Goal: Task Accomplishment & Management: Manage account settings

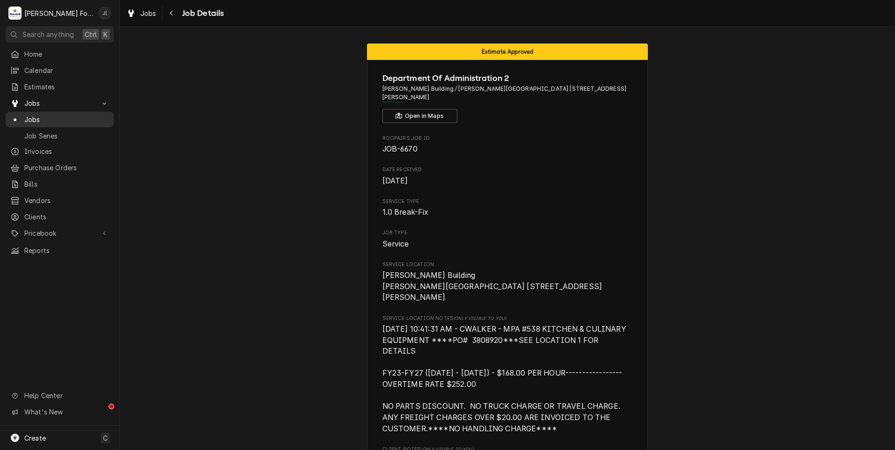
click at [34, 117] on span "Jobs" at bounding box center [66, 120] width 85 height 10
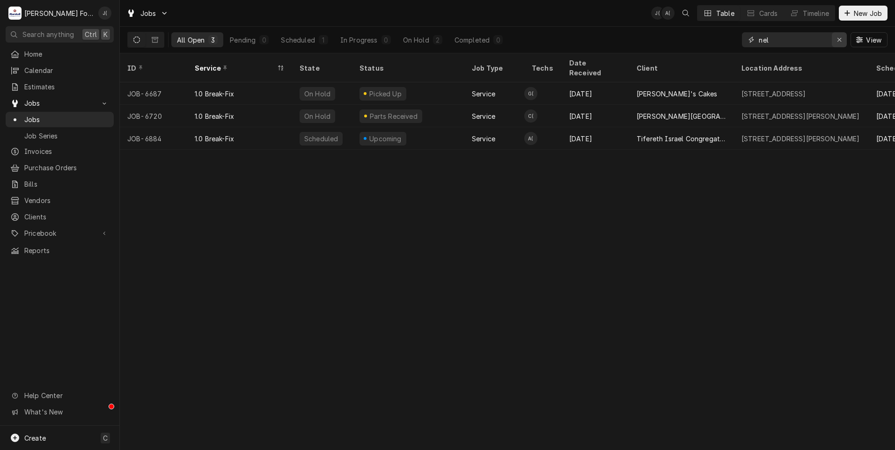
click at [842, 40] on icon "Erase input" at bounding box center [839, 40] width 5 height 7
click at [795, 32] on div "View" at bounding box center [815, 40] width 146 height 26
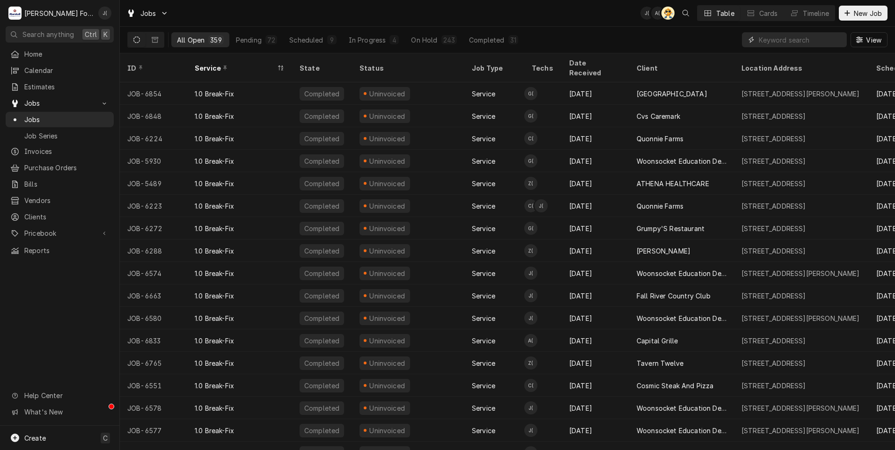
click at [787, 39] on input "Dynamic Content Wrapper" at bounding box center [800, 39] width 83 height 15
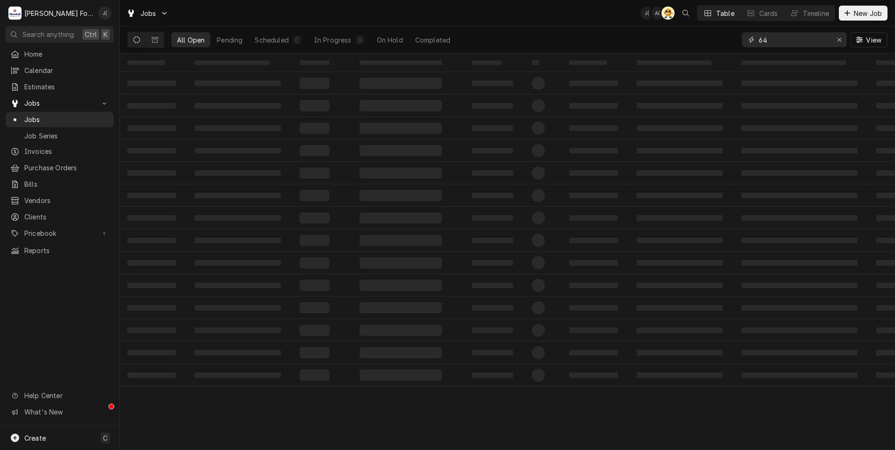
type input "6"
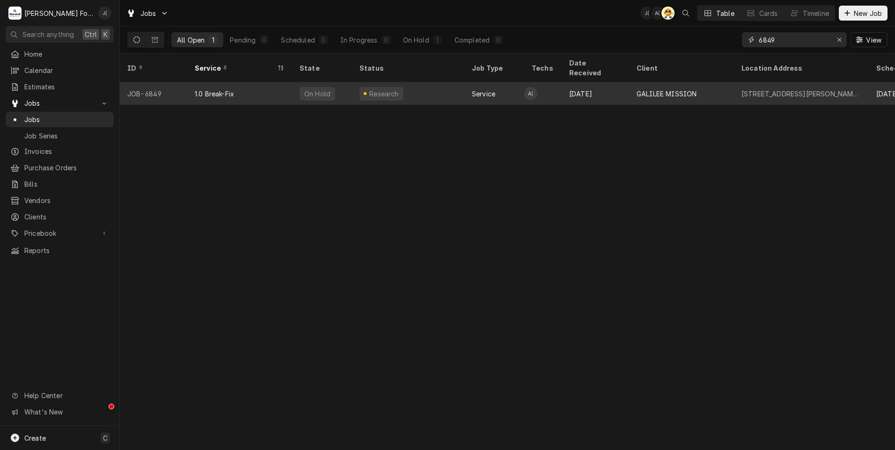
type input "6849"
click at [441, 83] on div "Research" at bounding box center [408, 93] width 112 height 22
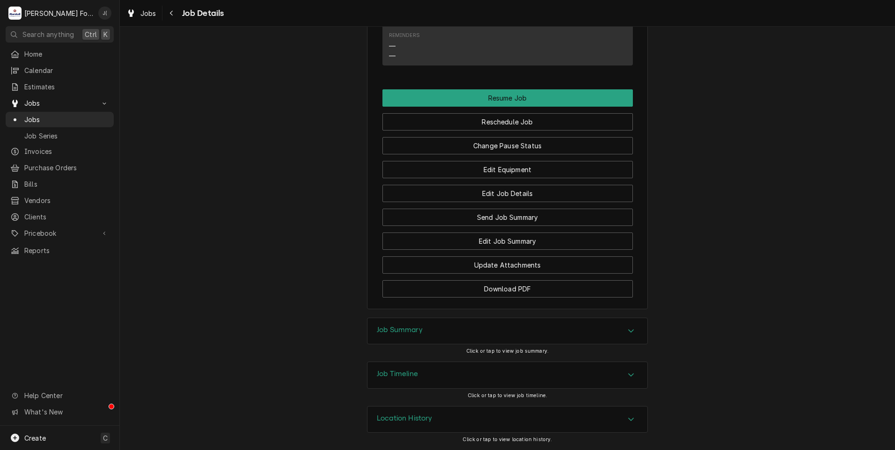
scroll to position [940, 0]
click at [393, 370] on h3 "Job Timeline" at bounding box center [397, 374] width 41 height 9
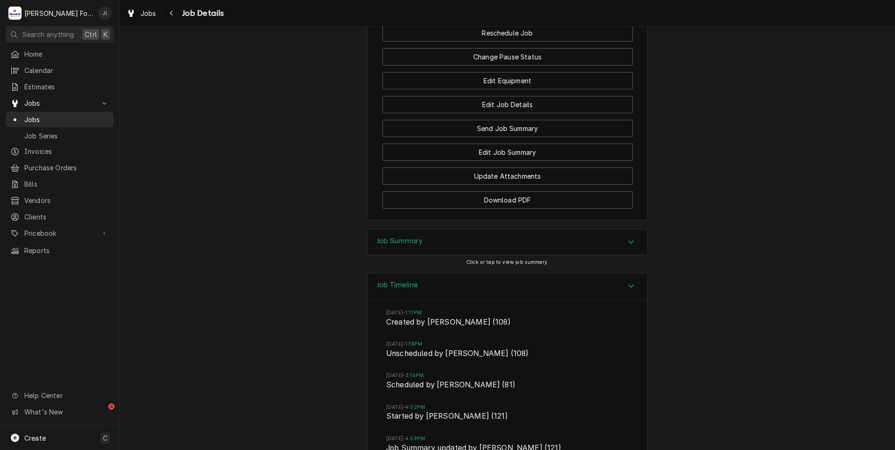
scroll to position [968, 0]
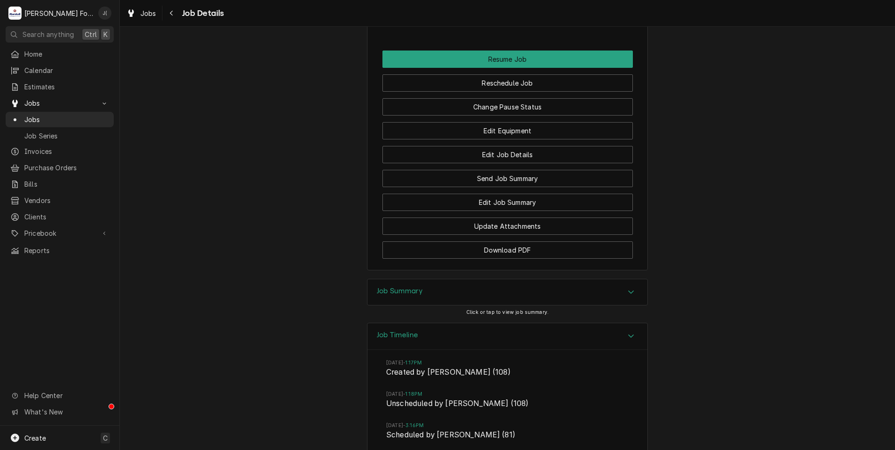
click at [393, 296] on h3 "Job Summary" at bounding box center [400, 291] width 46 height 9
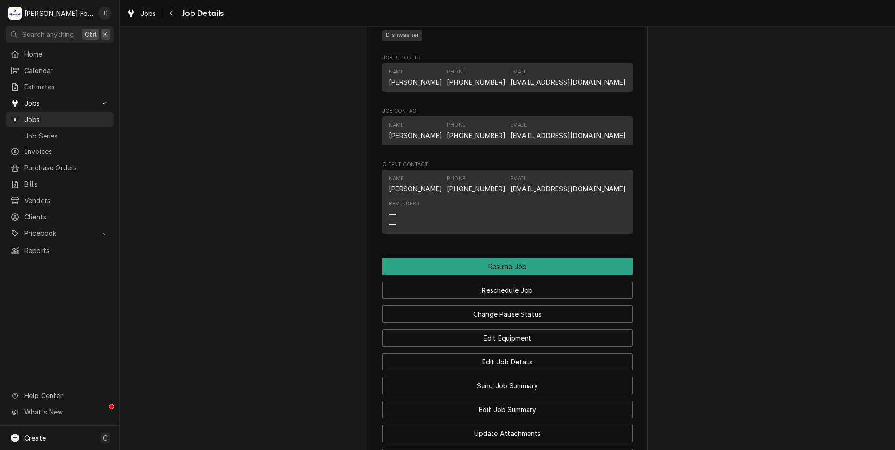
scroll to position [746, 0]
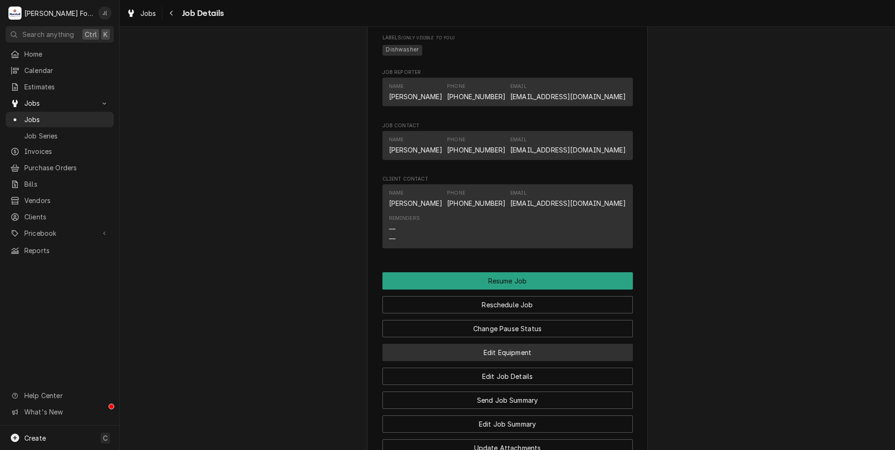
click at [414, 361] on button "Edit Equipment" at bounding box center [507, 352] width 250 height 17
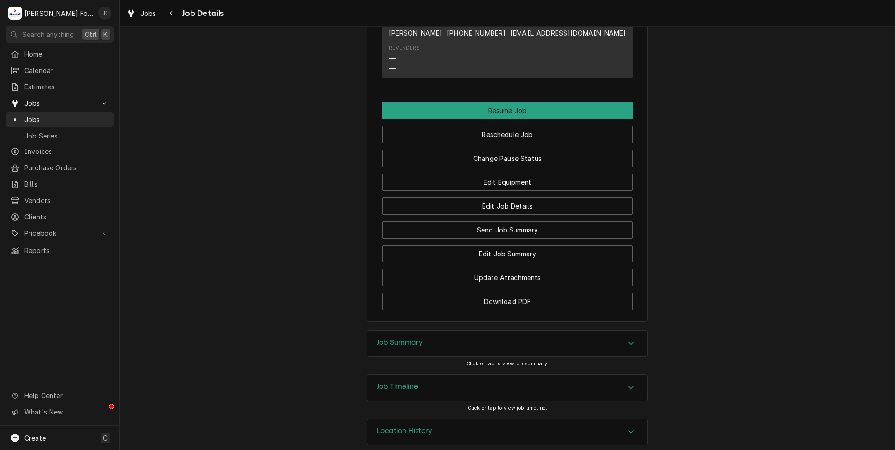
scroll to position [940, 0]
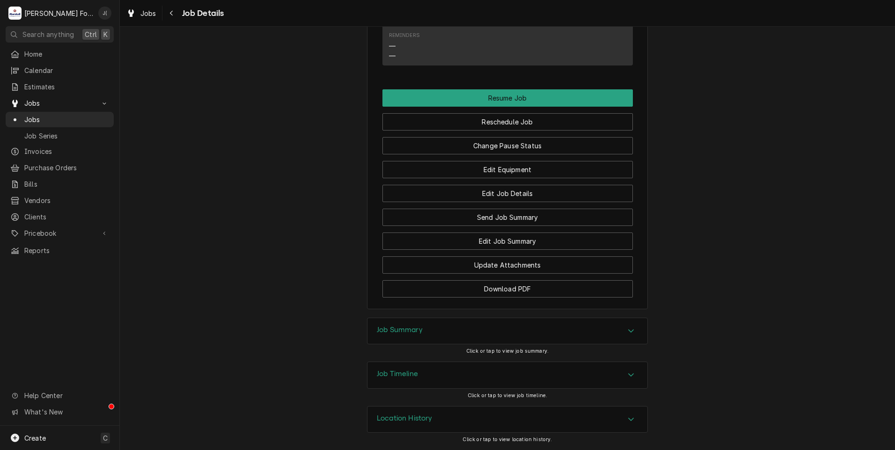
click at [429, 334] on div "Job Summary" at bounding box center [507, 331] width 280 height 26
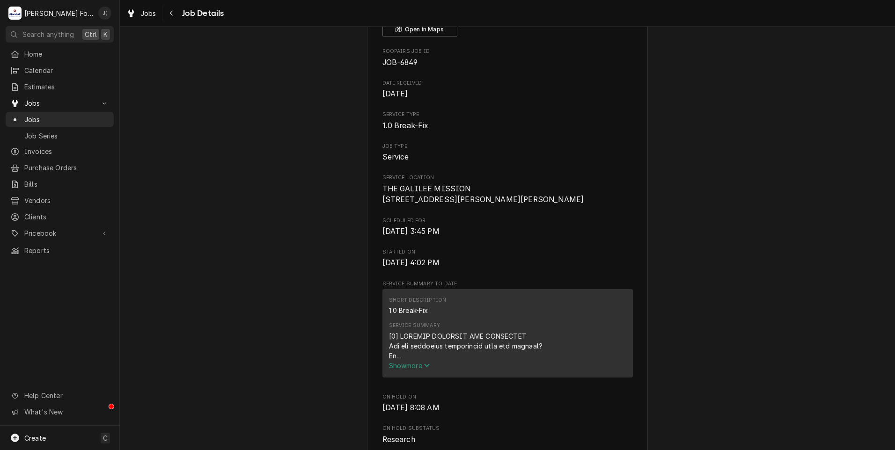
scroll to position [0, 0]
